Goal: Book appointment/travel/reservation

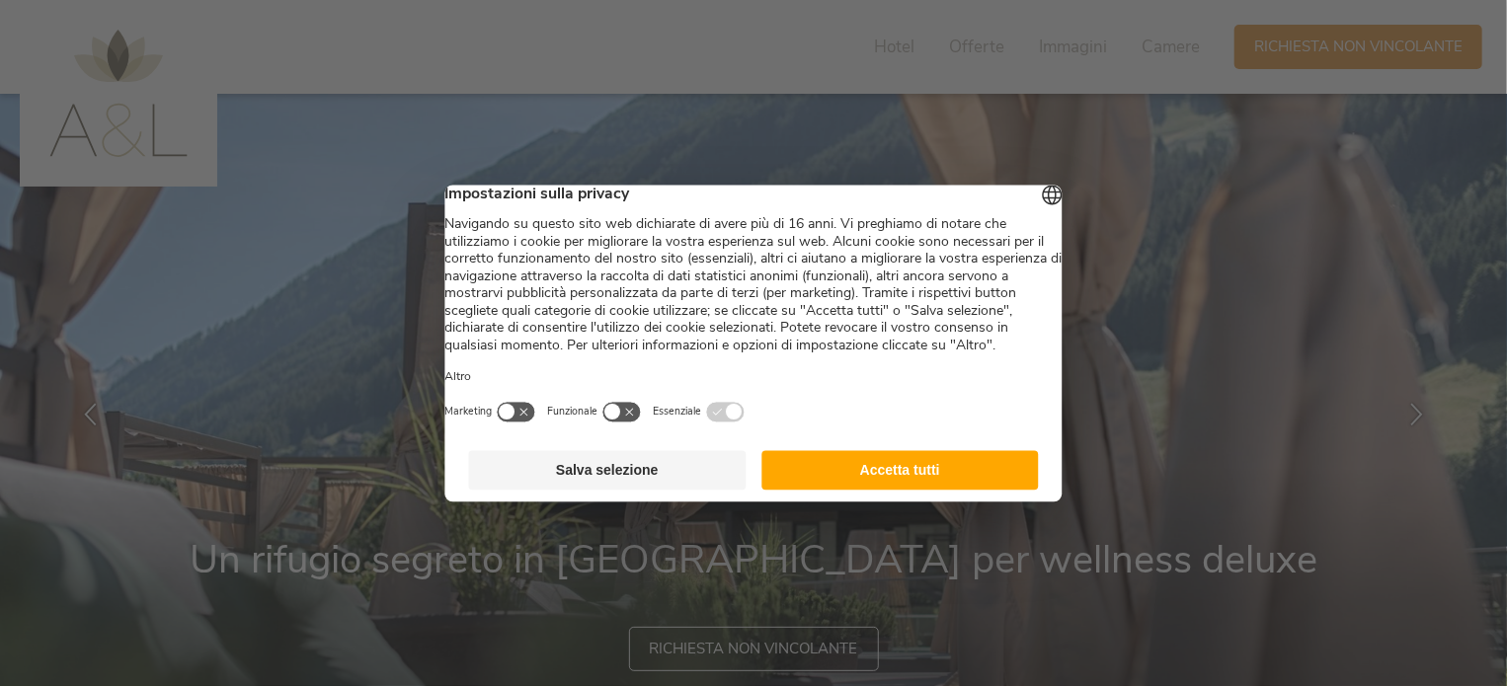
click at [940, 479] on button "Accetta tutti" at bounding box center [899, 469] width 277 height 39
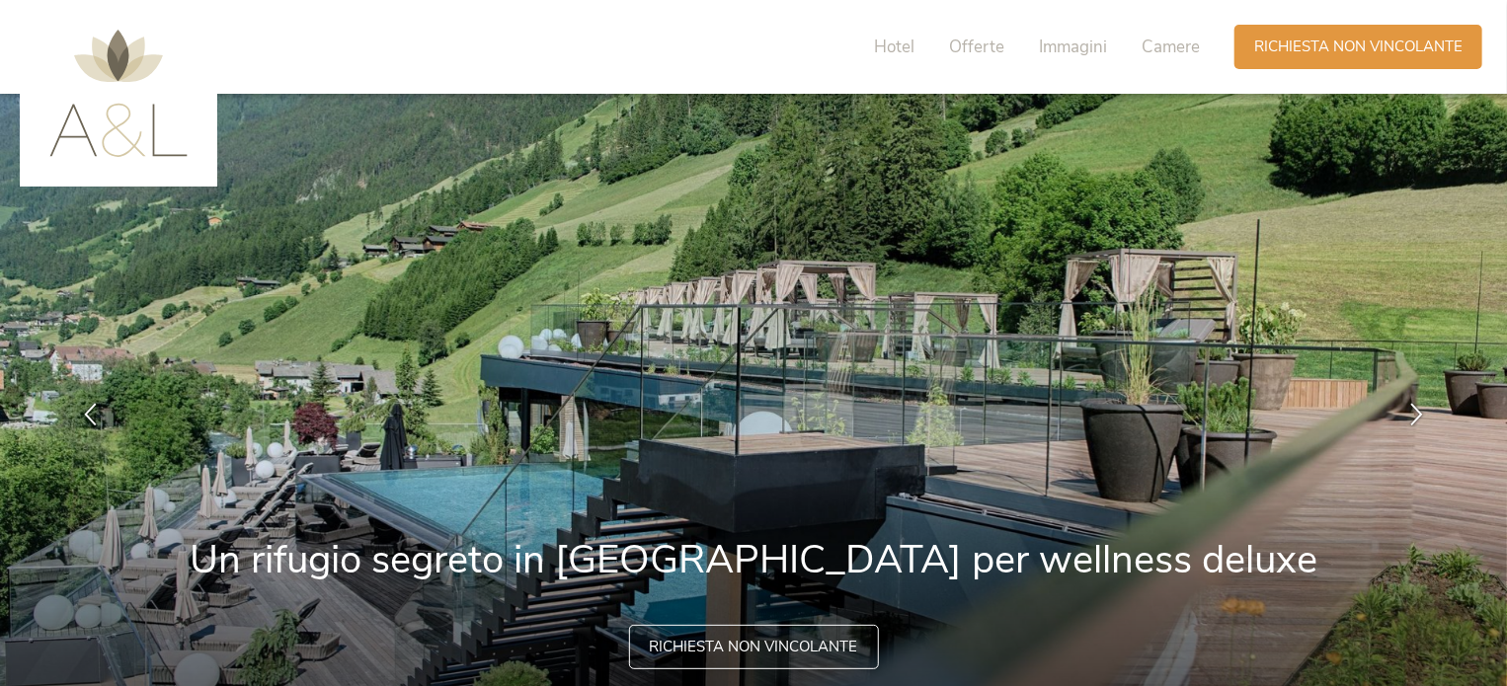
click at [794, 648] on span "Richiesta non vincolante" at bounding box center [754, 647] width 208 height 21
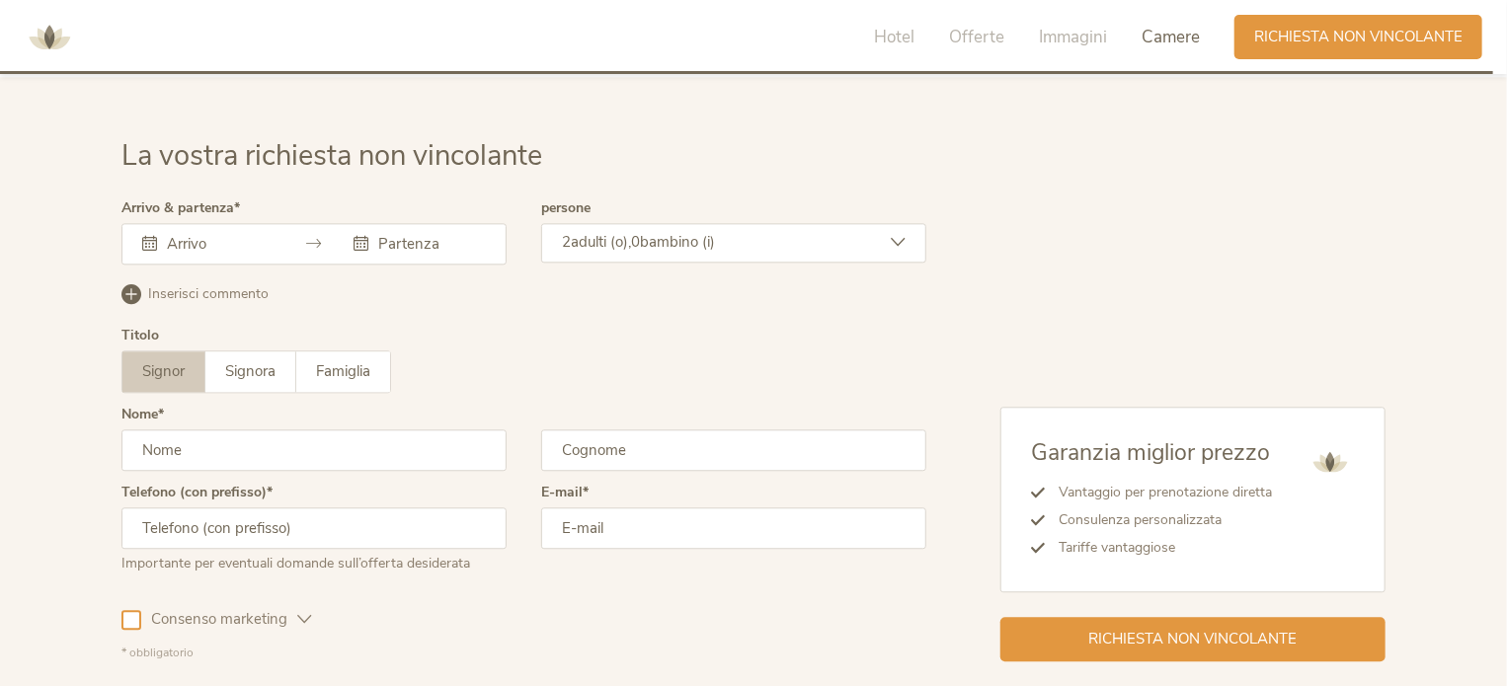
scroll to position [6092, 0]
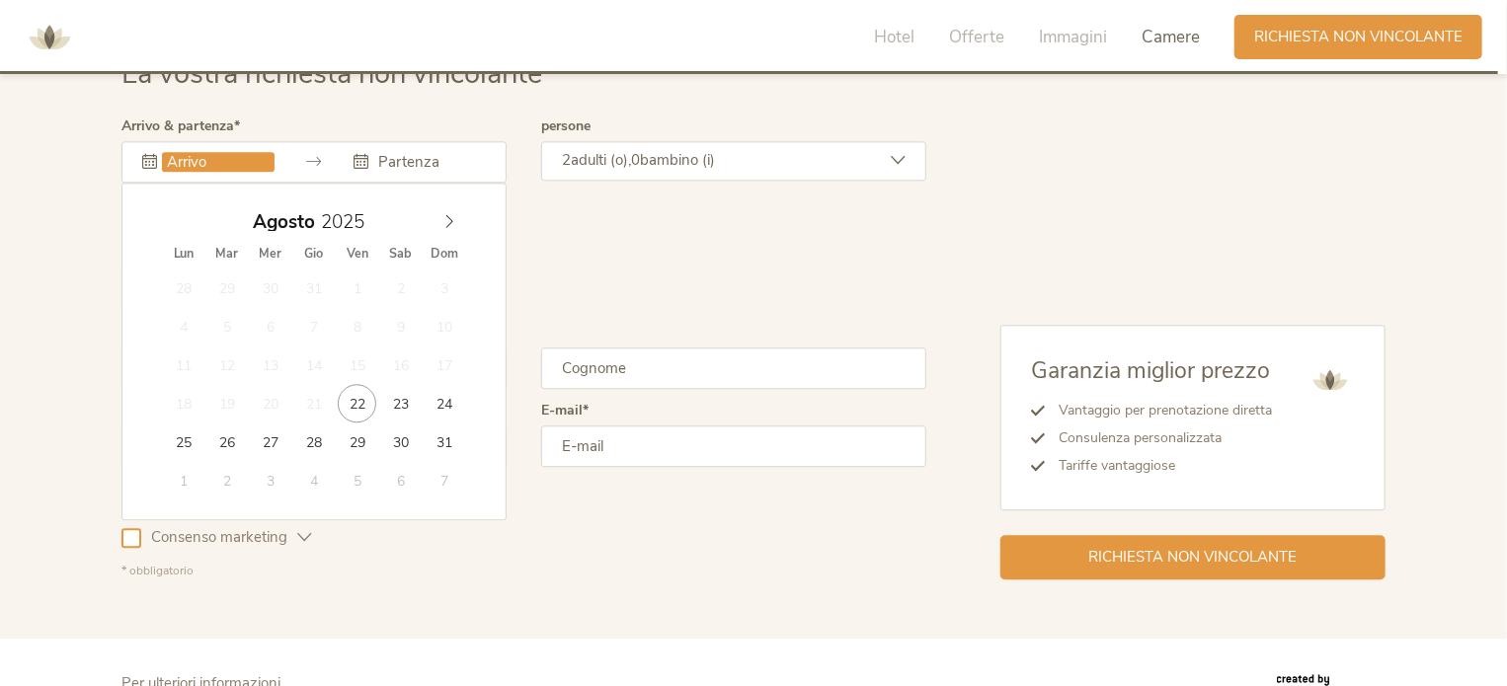
click at [201, 152] on input "text" at bounding box center [218, 162] width 113 height 20
click at [445, 214] on icon at bounding box center [449, 221] width 14 height 14
type input "31.10.2025"
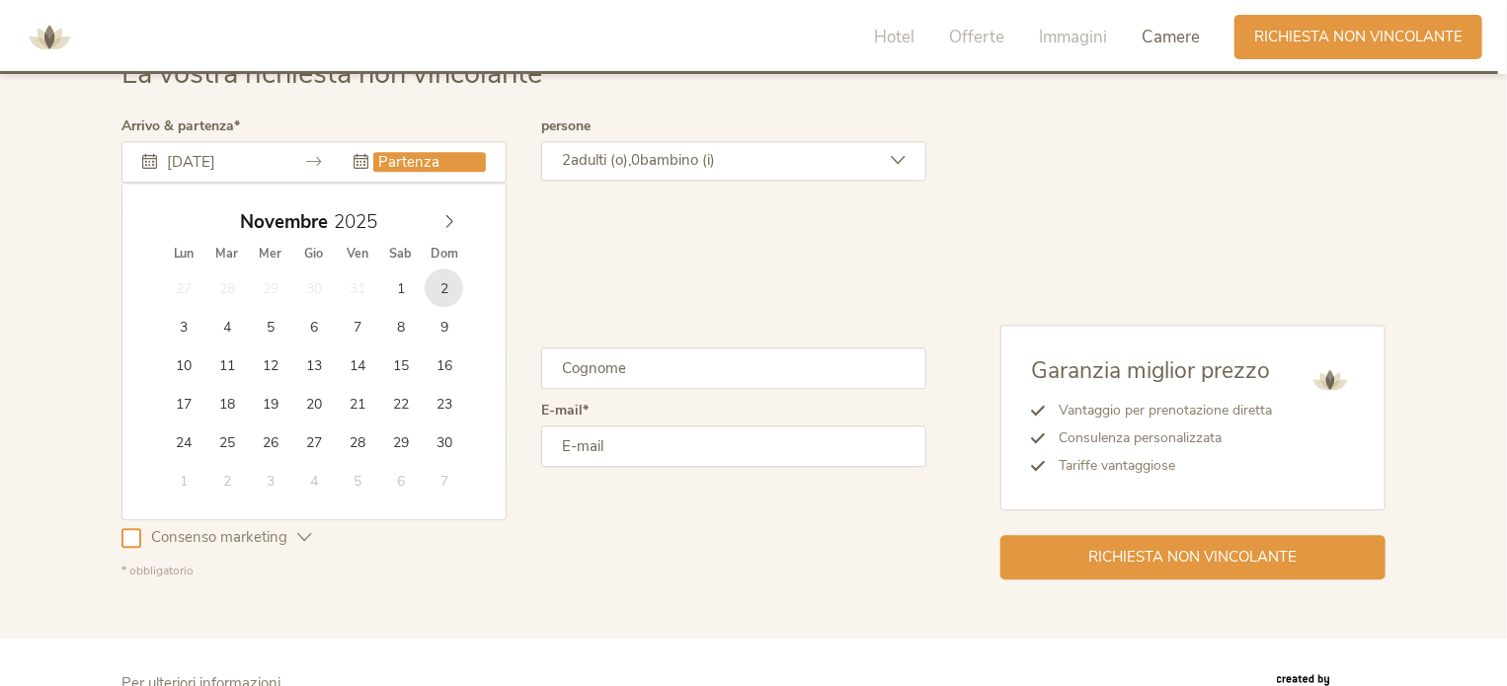
type input "02.11.2025"
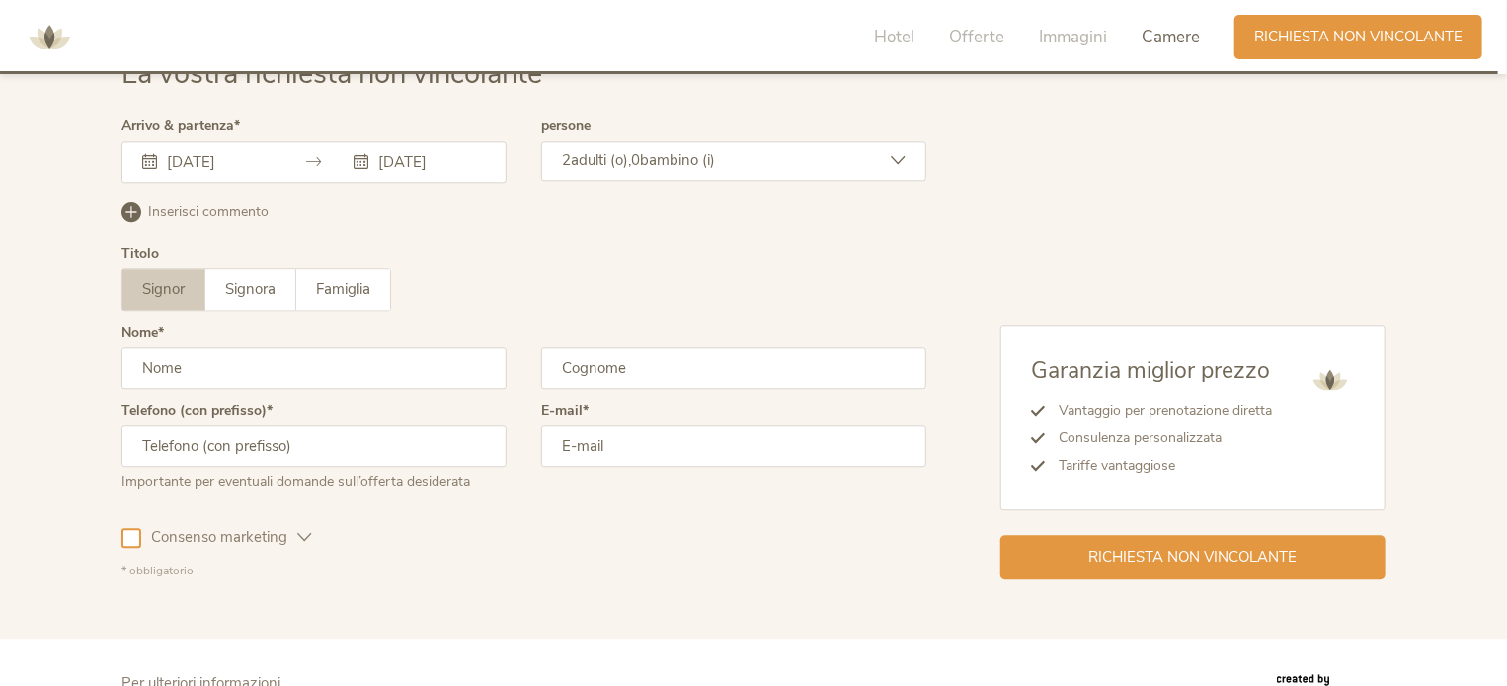
click at [288, 348] on input "text" at bounding box center [313, 368] width 385 height 41
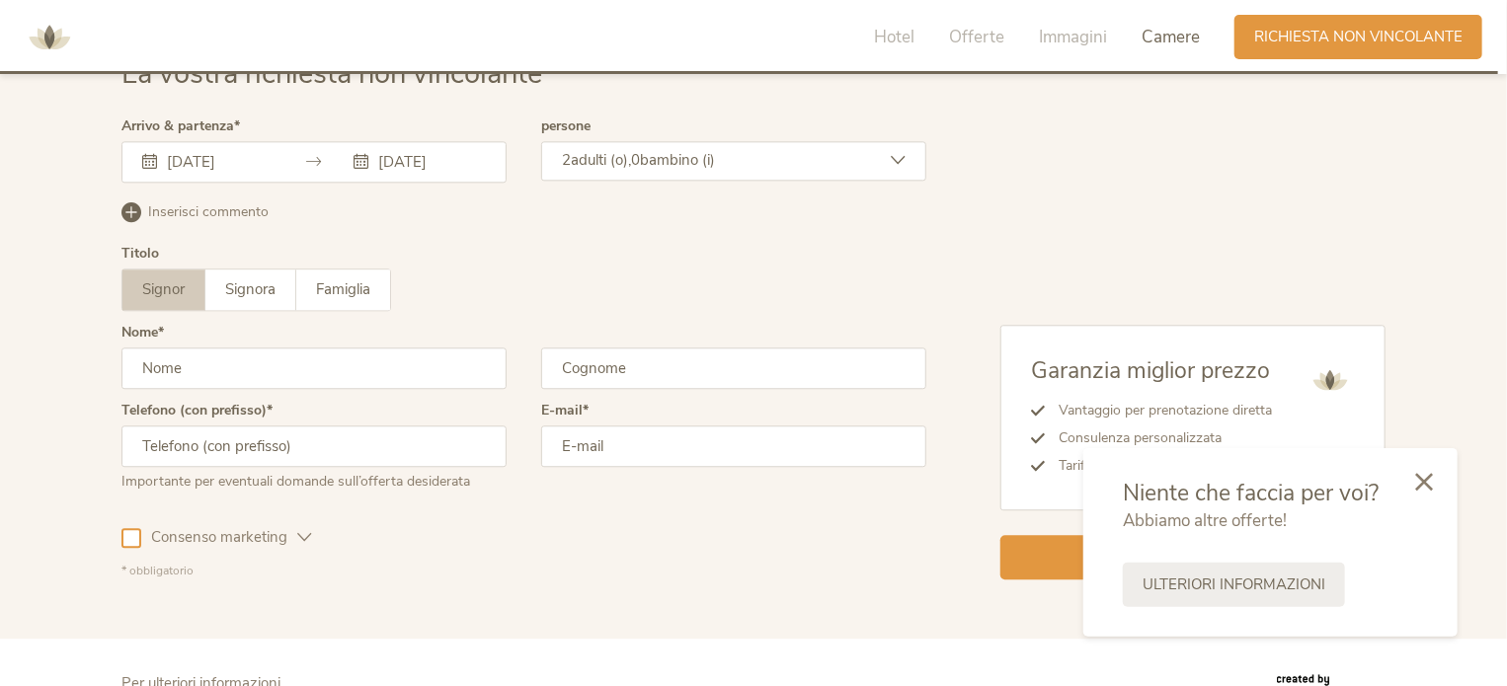
type input "MASSIMO"
type input "GIACOBELLI"
type input "3939187900"
click at [597, 426] on input "info@mgdesign.an.it" at bounding box center [733, 446] width 385 height 41
type input "mgiacobelli@mgimmobiliare.org"
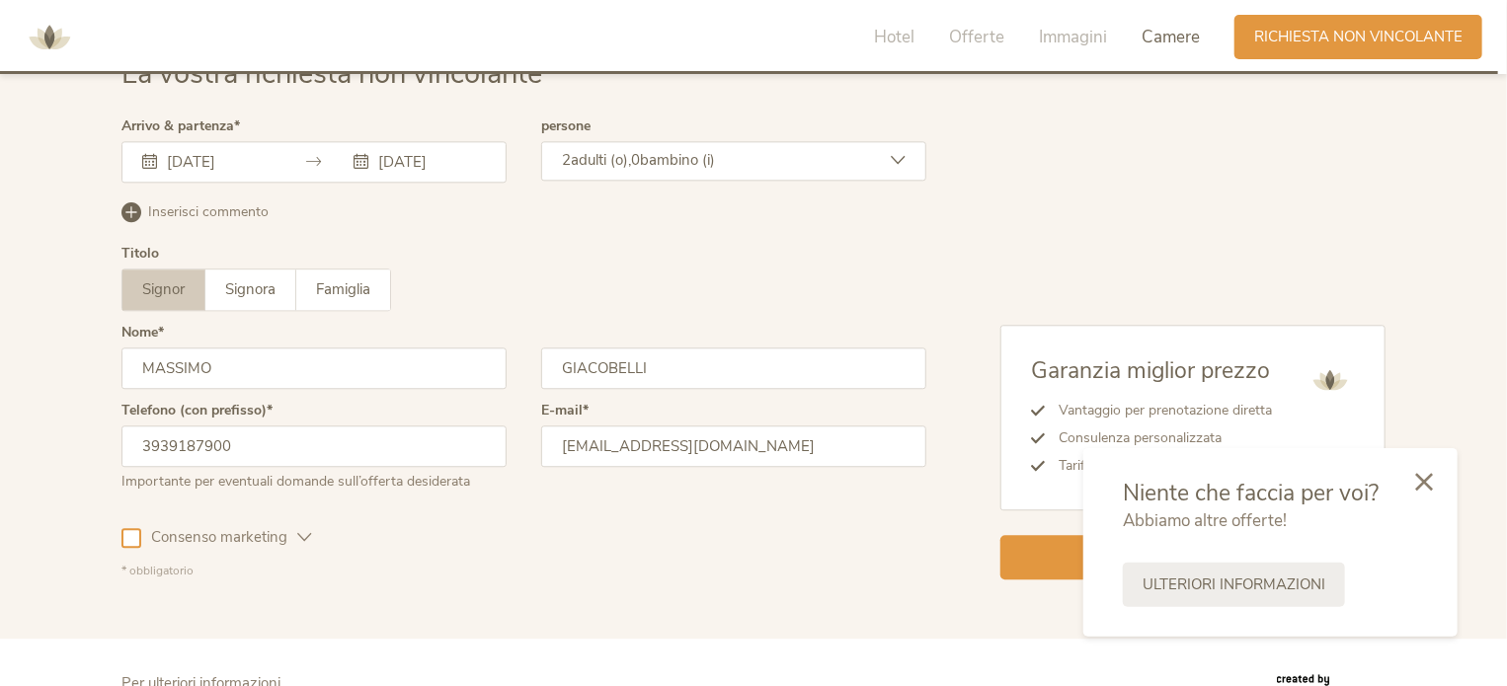
click at [289, 527] on span "Consenso marketing" at bounding box center [219, 537] width 156 height 21
click at [1419, 478] on icon at bounding box center [1424, 482] width 18 height 18
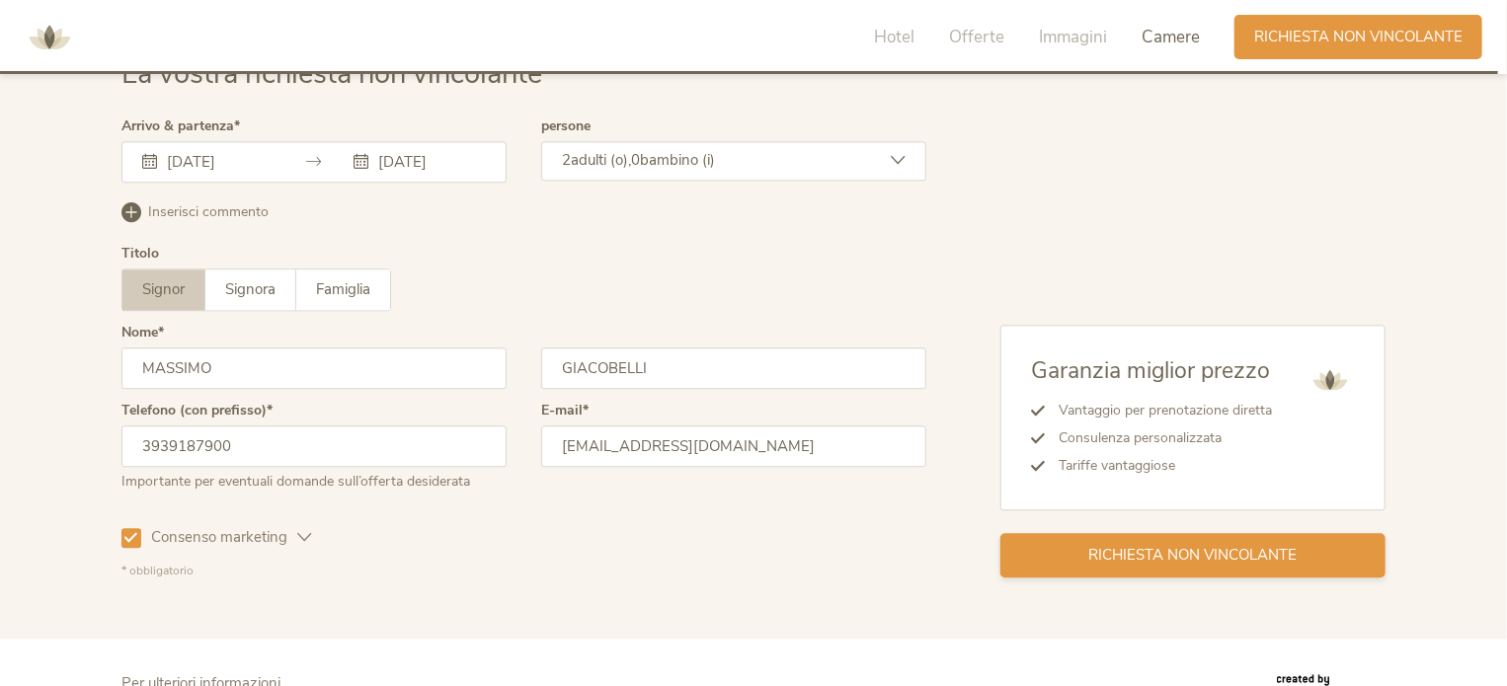
click at [1199, 533] on div "Richiesta non vincolante" at bounding box center [1192, 555] width 385 height 44
